Goal: Find specific page/section: Find specific page/section

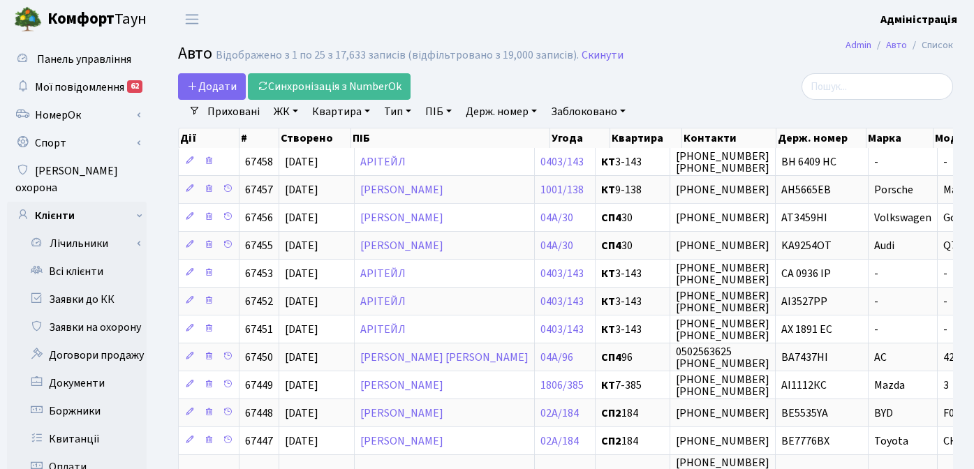
select select "25"
click at [89, 285] on link "Заявки до КК" at bounding box center [77, 299] width 140 height 28
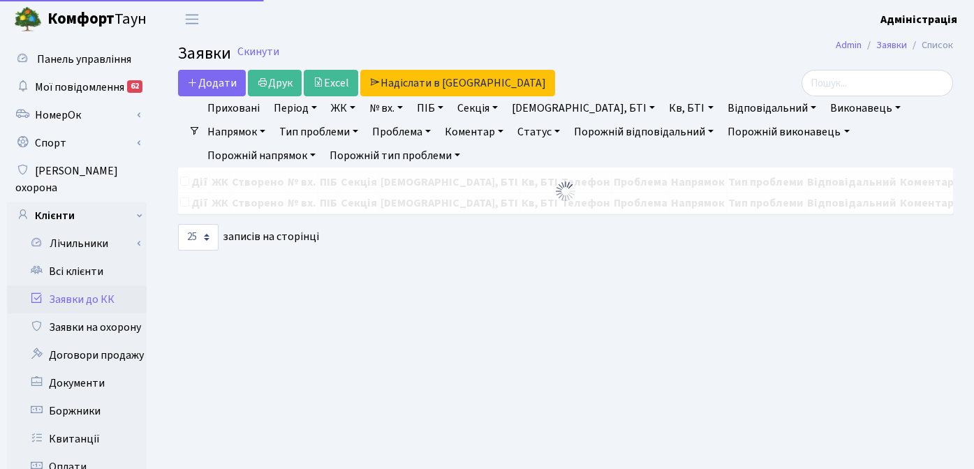
select select "25"
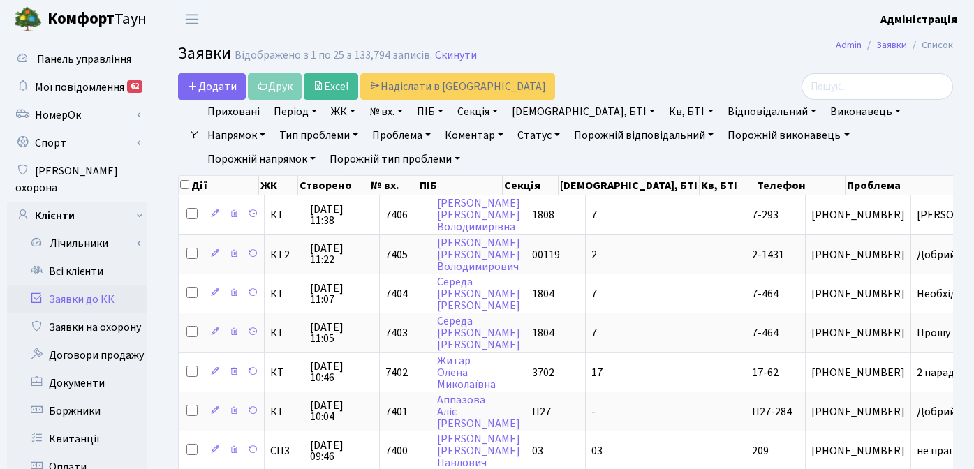
click at [704, 77] on div at bounding box center [830, 86] width 265 height 27
click at [297, 113] on link "Період" at bounding box center [295, 112] width 54 height 24
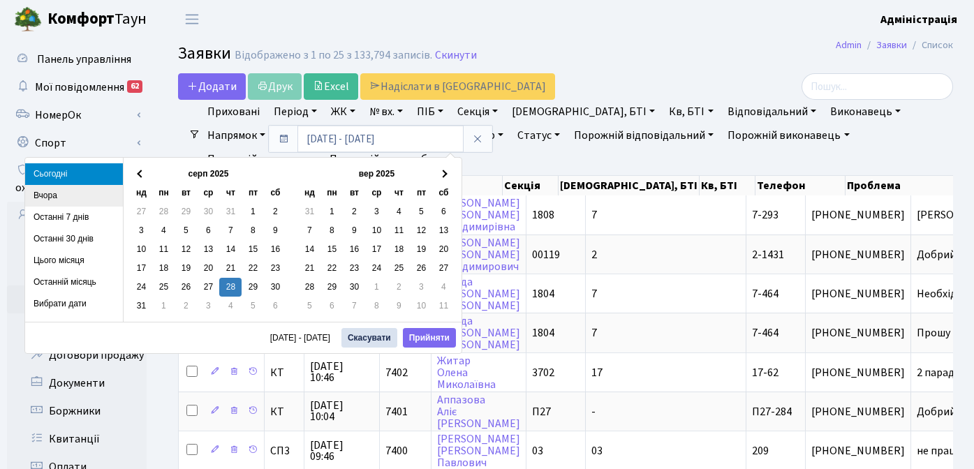
click at [45, 191] on li "Вчора" at bounding box center [74, 196] width 98 height 22
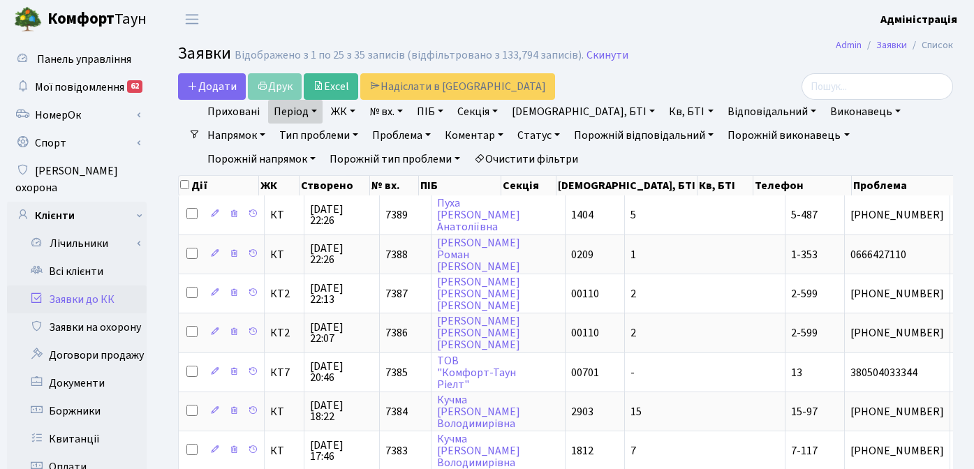
click at [339, 110] on link "ЖК" at bounding box center [343, 112] width 36 height 24
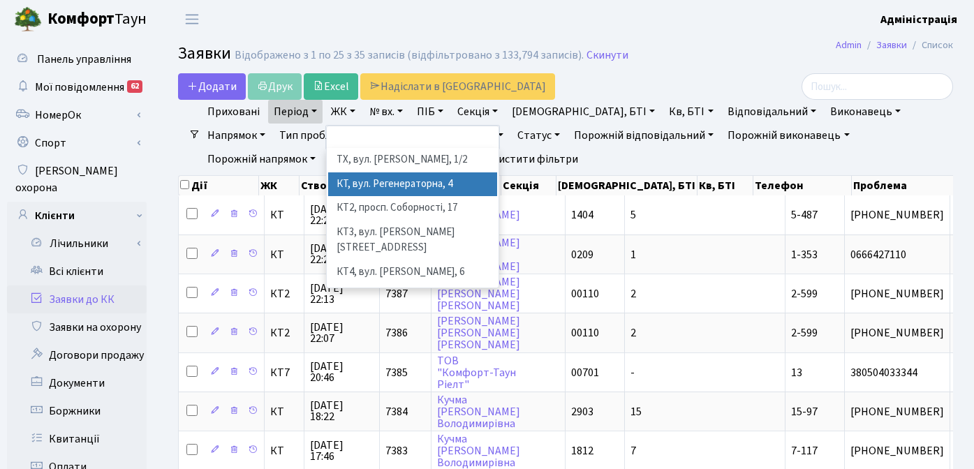
click at [357, 191] on li "КТ, вул. Регенераторна, 4" at bounding box center [412, 184] width 169 height 24
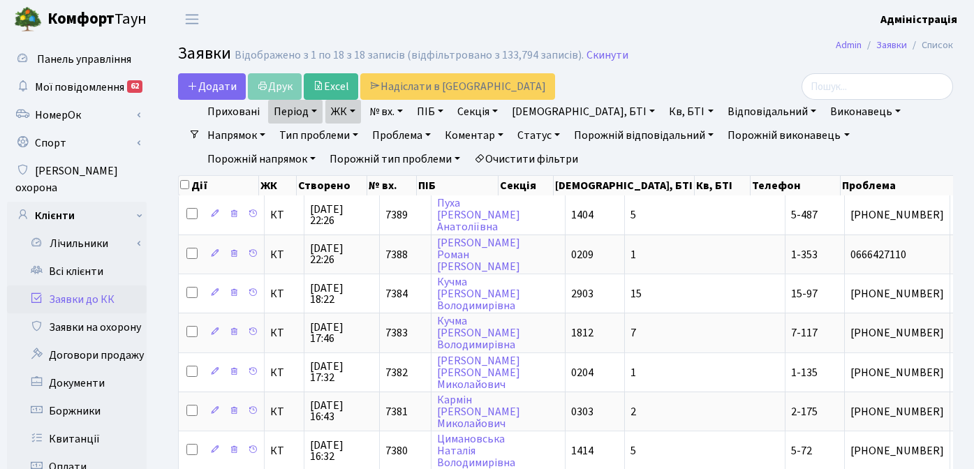
click at [344, 110] on link "ЖК" at bounding box center [343, 112] width 36 height 24
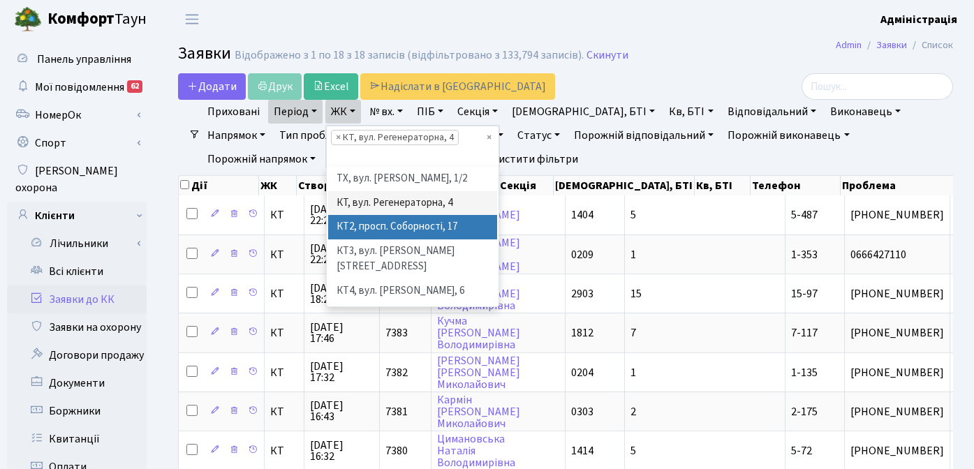
click at [361, 227] on li "КТ2, просп. Соборності, 17" at bounding box center [412, 227] width 169 height 24
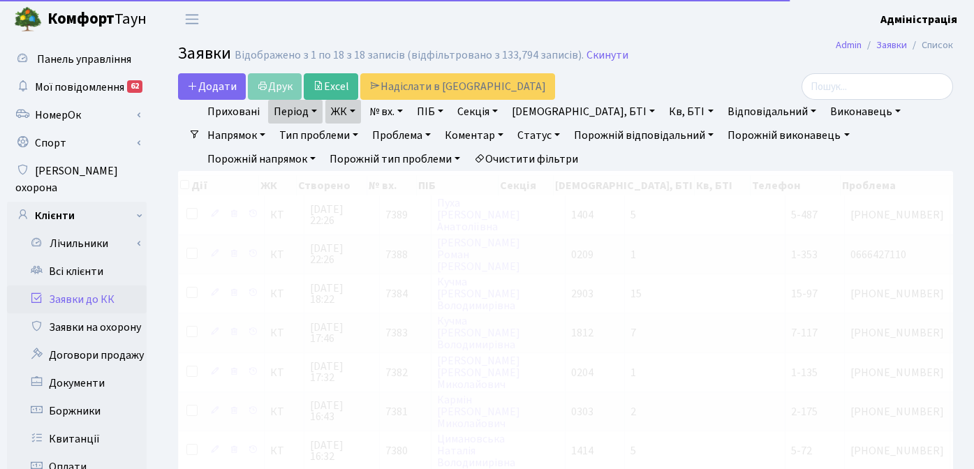
click at [346, 113] on link "ЖК" at bounding box center [343, 112] width 36 height 24
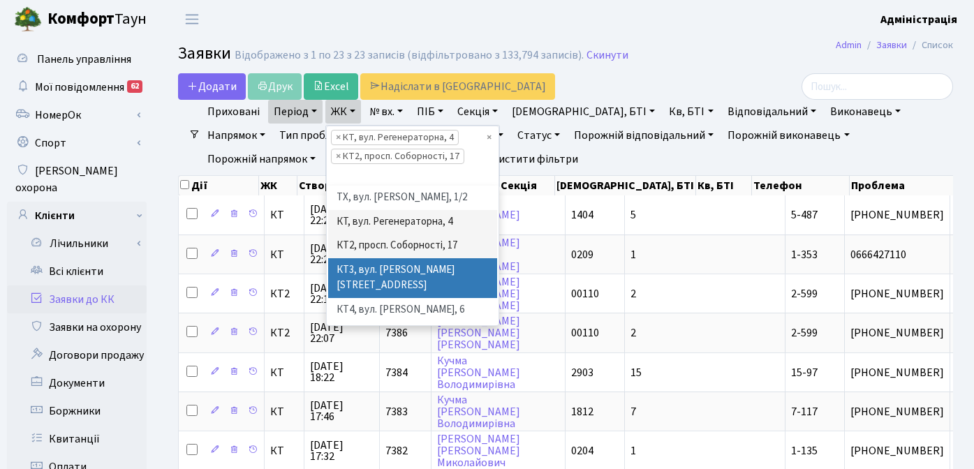
click at [370, 278] on li "КТ3, вул. [PERSON_NAME][STREET_ADDRESS]" at bounding box center [412, 278] width 169 height 40
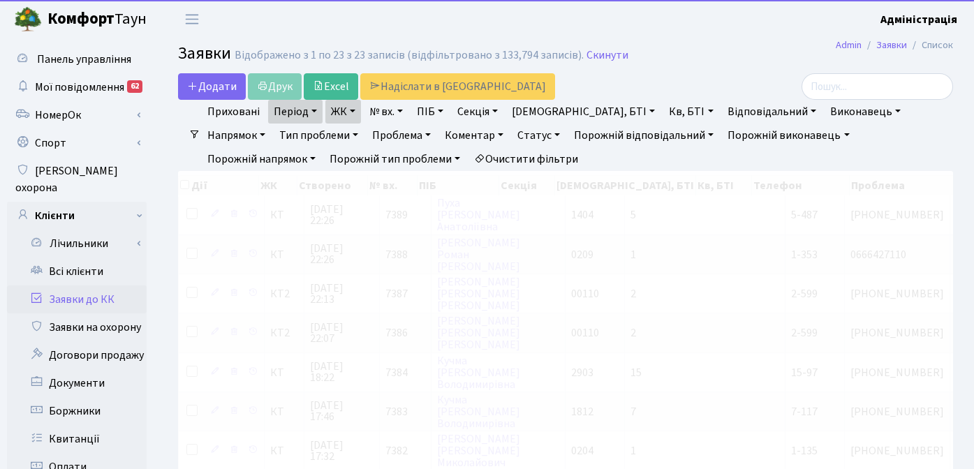
click at [345, 107] on link "ЖК" at bounding box center [343, 112] width 36 height 24
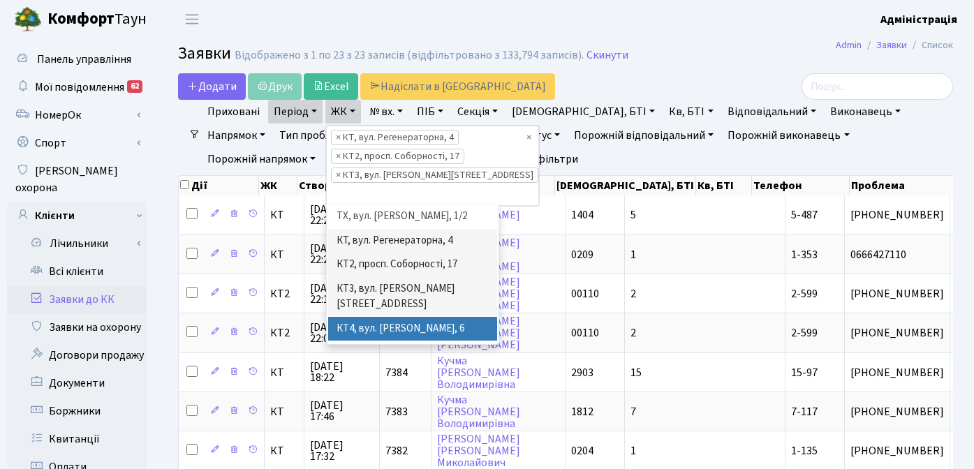
click at [364, 317] on li "КТ4, вул. [PERSON_NAME], 6" at bounding box center [412, 329] width 169 height 24
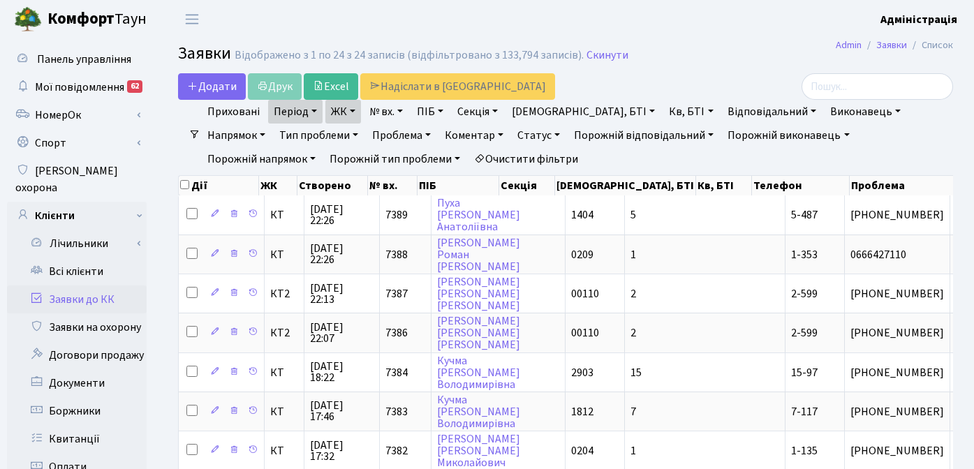
click at [348, 116] on link "ЖК" at bounding box center [343, 112] width 36 height 24
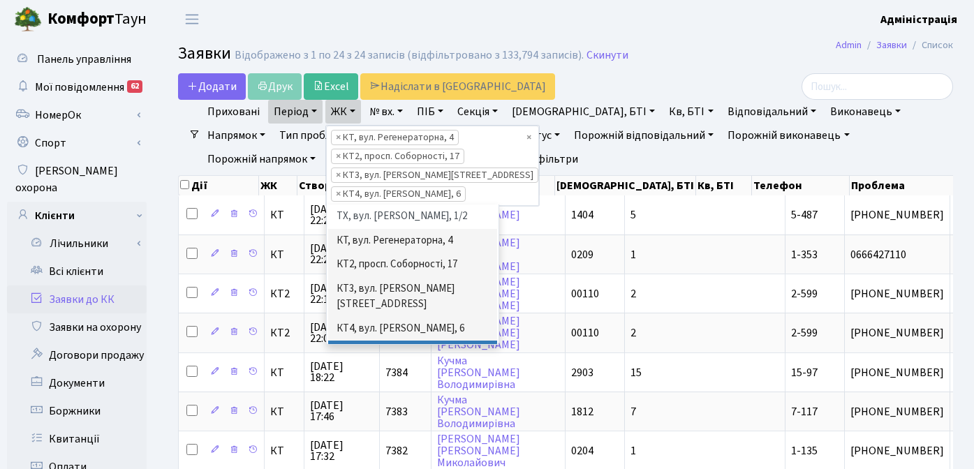
click at [364, 341] on li "КТ5, вул. [PERSON_NAME][STREET_ADDRESS]" at bounding box center [412, 361] width 169 height 40
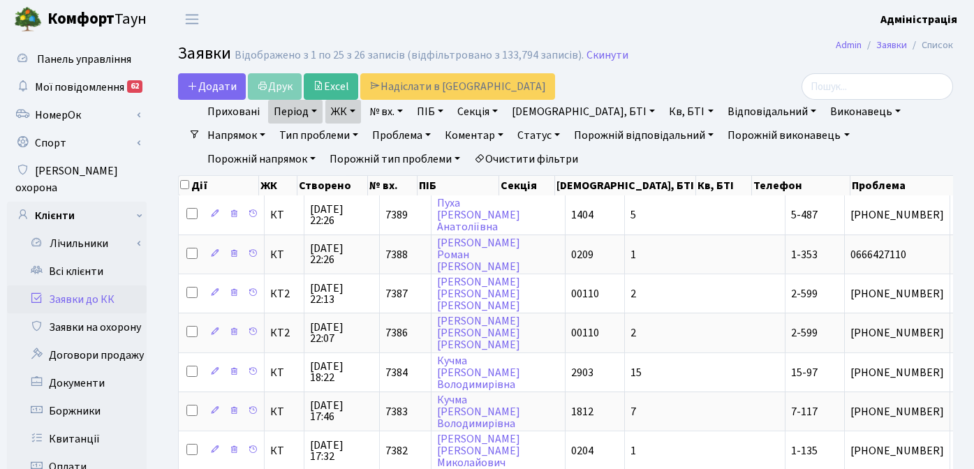
click at [350, 115] on link "ЖК" at bounding box center [343, 112] width 36 height 24
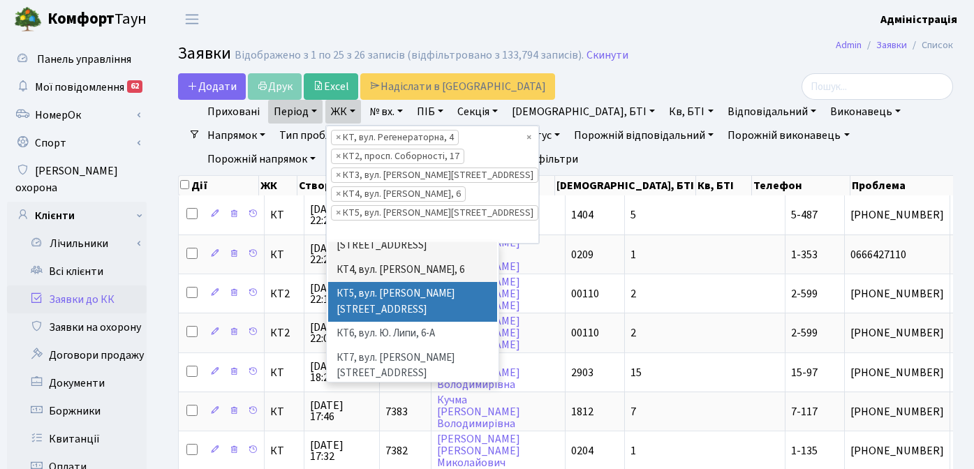
scroll to position [98, 0]
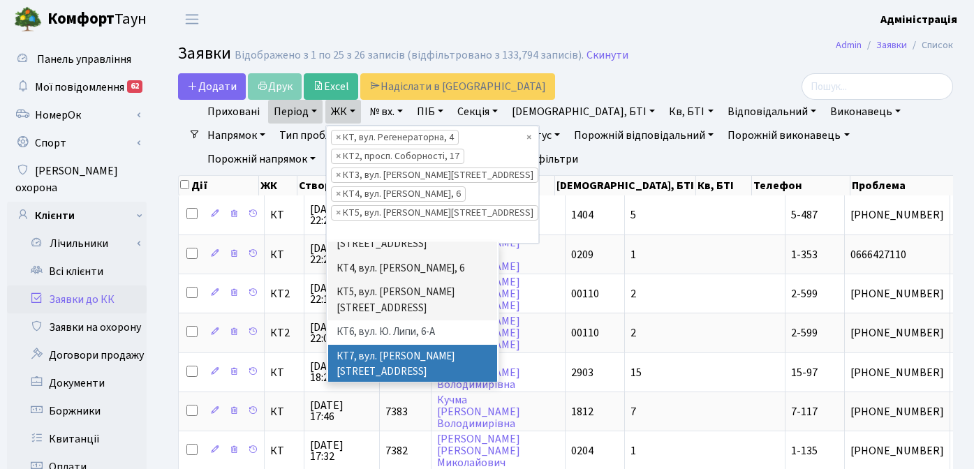
click at [378, 345] on li "КТ7, вул. [PERSON_NAME][STREET_ADDRESS]" at bounding box center [412, 365] width 169 height 40
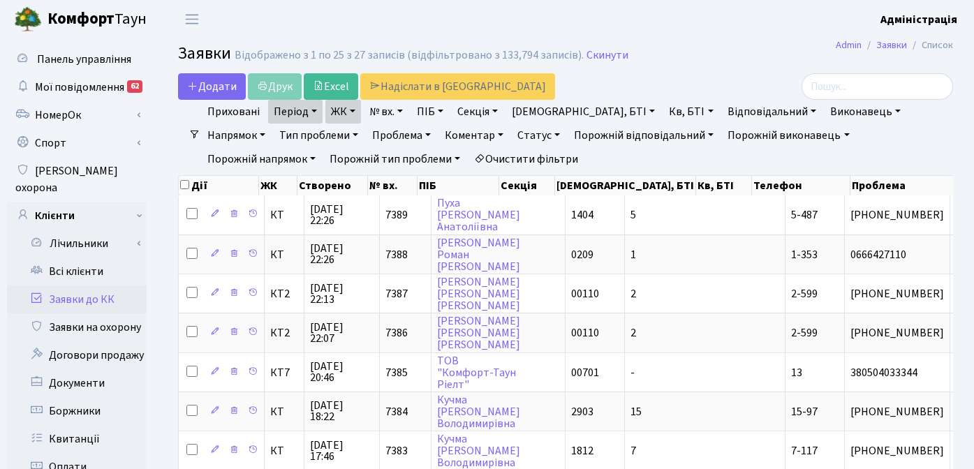
click at [346, 114] on link "ЖК" at bounding box center [343, 112] width 36 height 24
